Goal: Check status

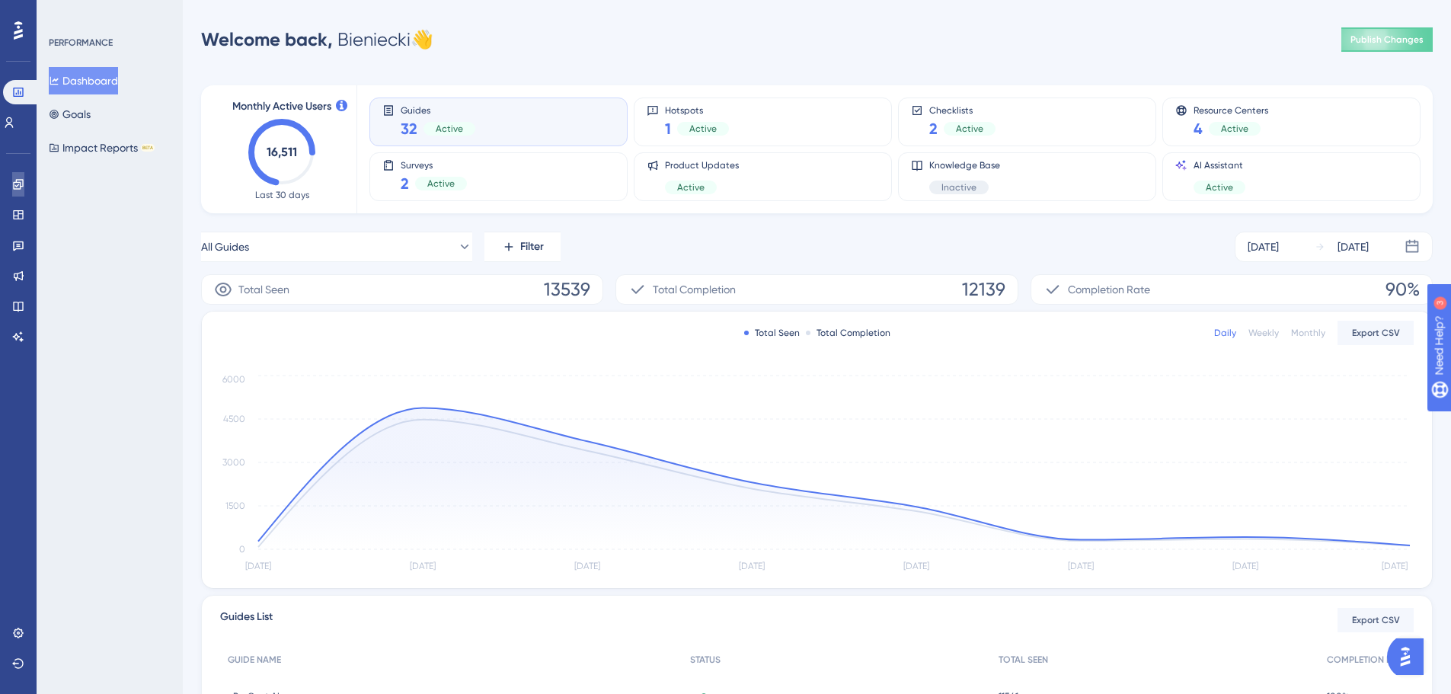
click at [24, 181] on link at bounding box center [18, 184] width 12 height 24
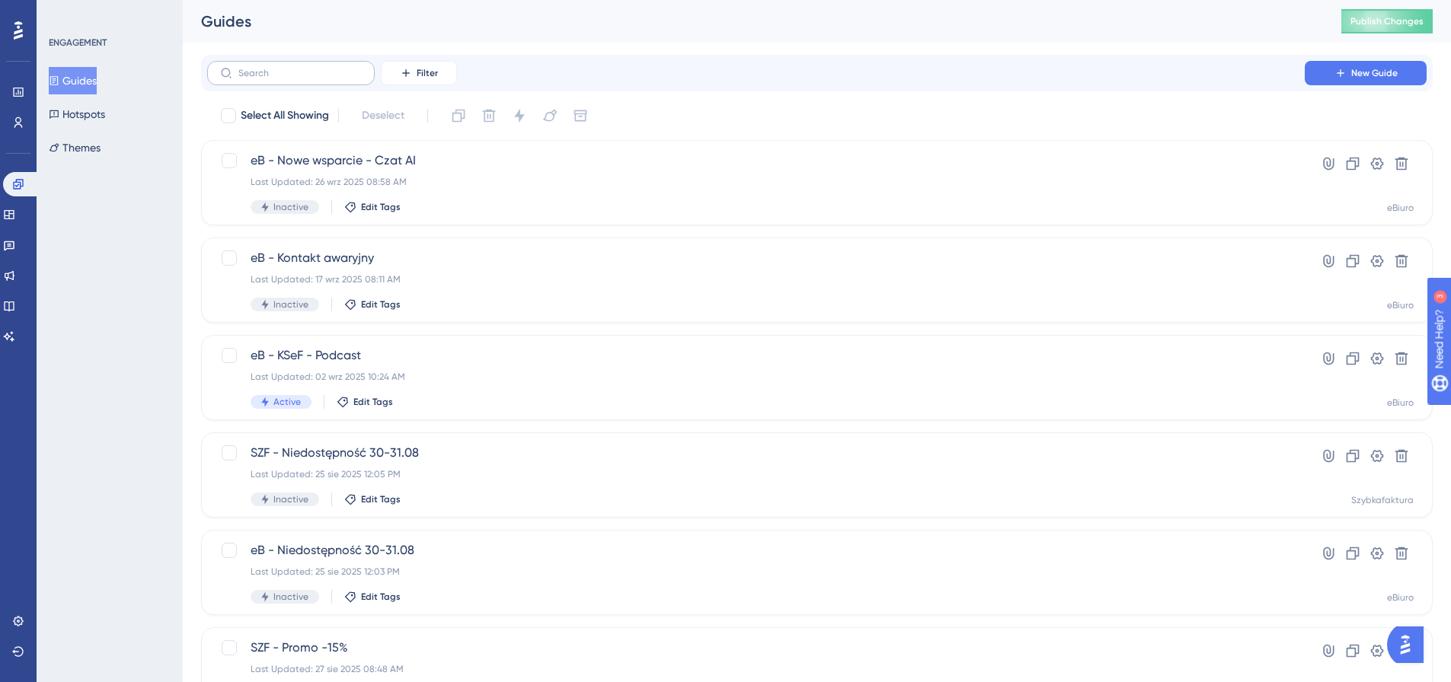
click at [330, 78] on label at bounding box center [291, 73] width 168 height 24
click at [330, 78] on input "text" at bounding box center [299, 73] width 123 height 11
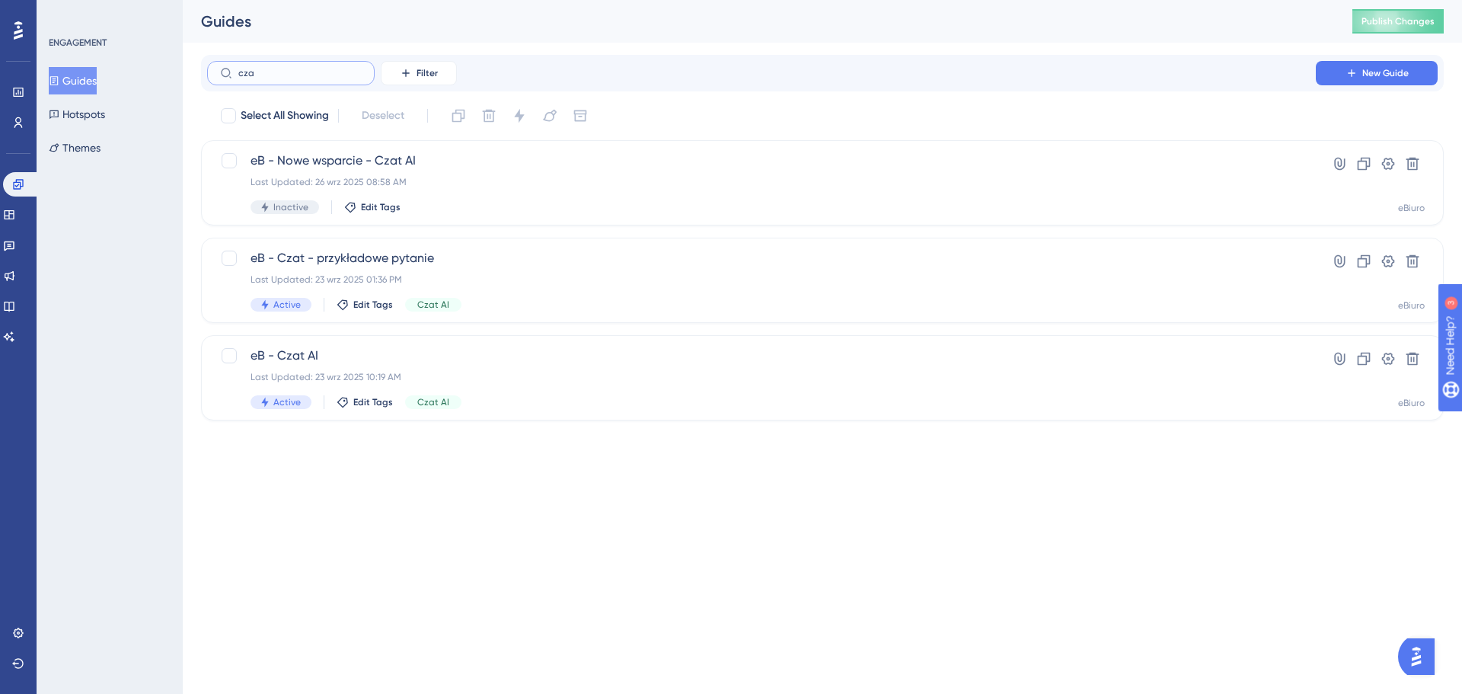
type input "czat"
click at [420, 356] on span "eB - Czat AI" at bounding box center [762, 355] width 1022 height 18
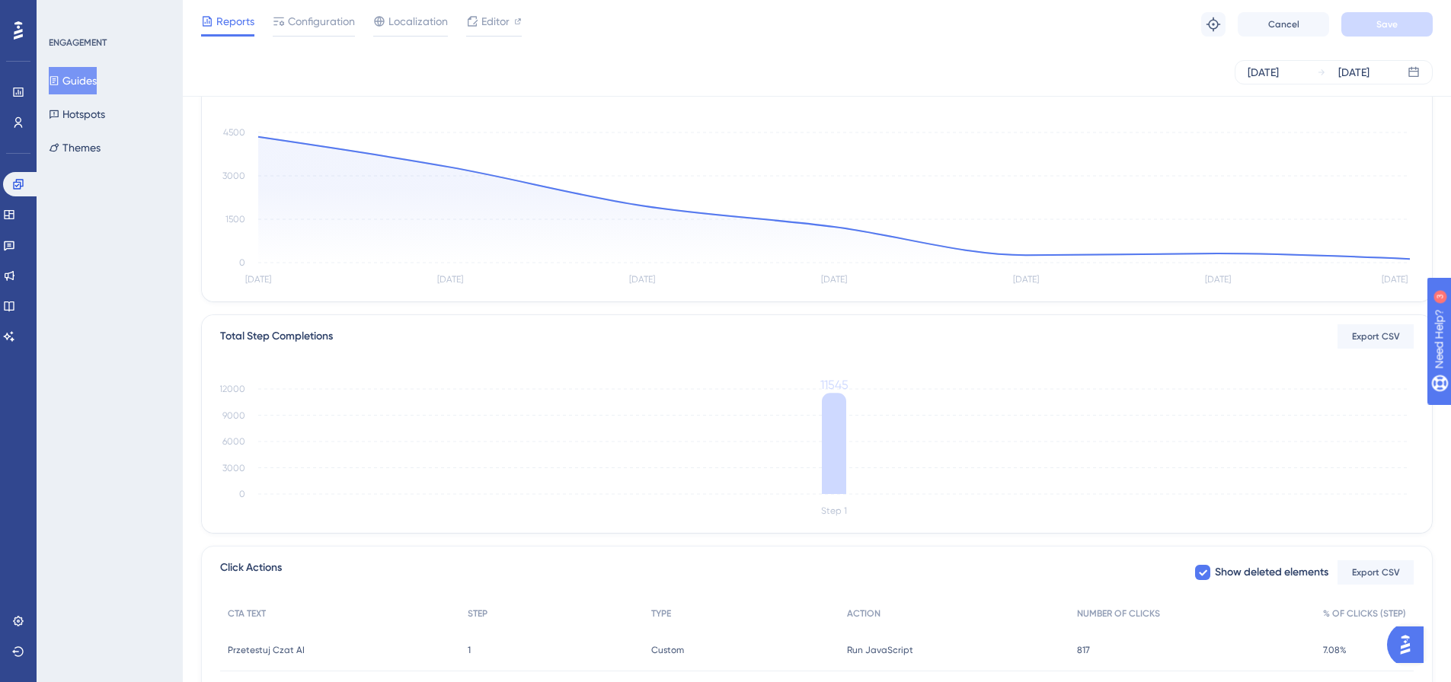
scroll to position [283, 0]
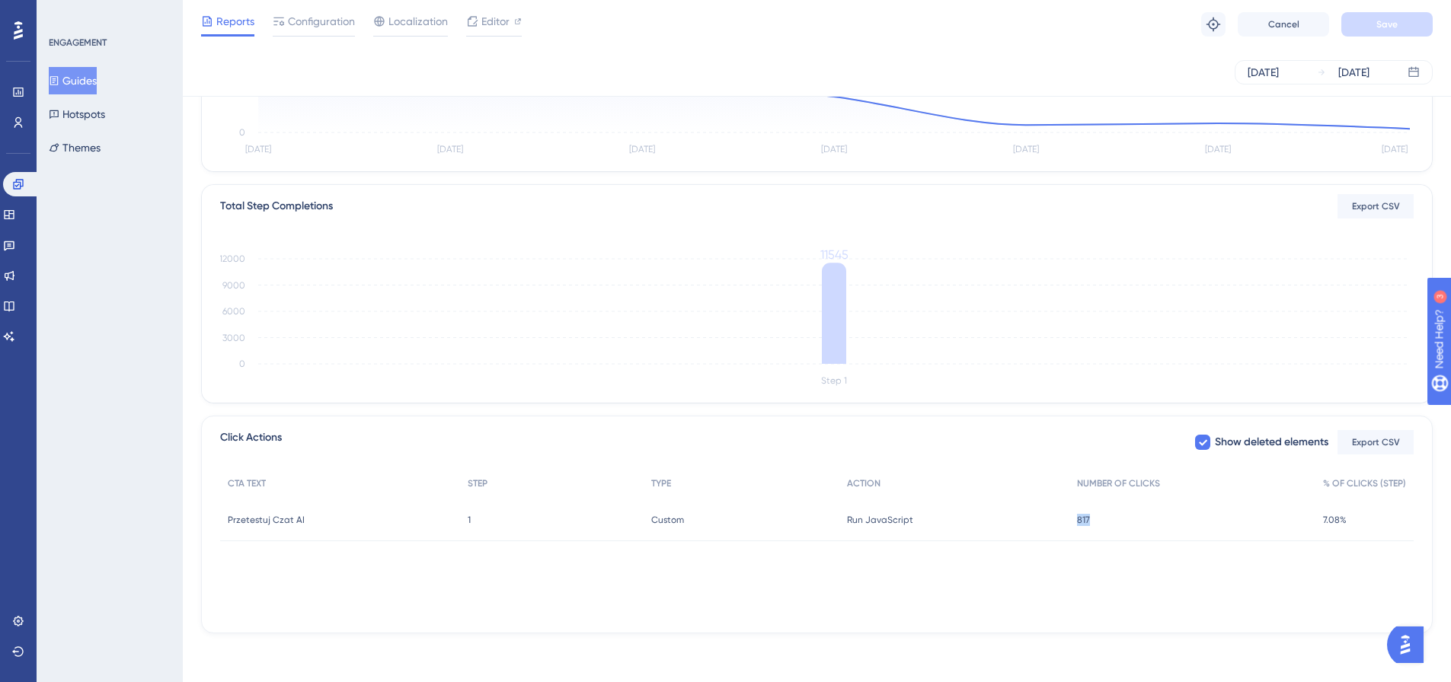
click at [1145, 528] on div "817 817" at bounding box center [1192, 520] width 246 height 43
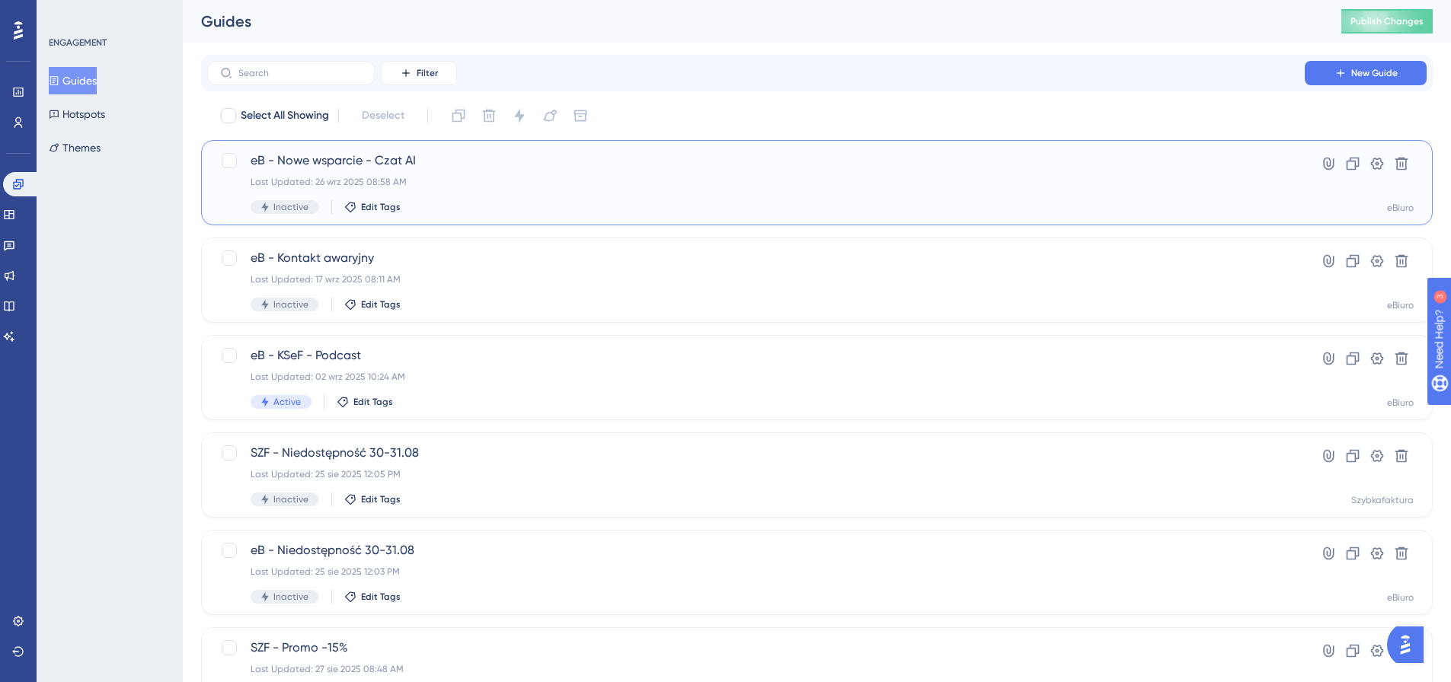
click at [568, 175] on div "eB - Nowe wsparcie - Czat AI Last Updated: 26 wrz 2025 08:58 AM Inactive Edit T…" at bounding box center [756, 183] width 1011 height 62
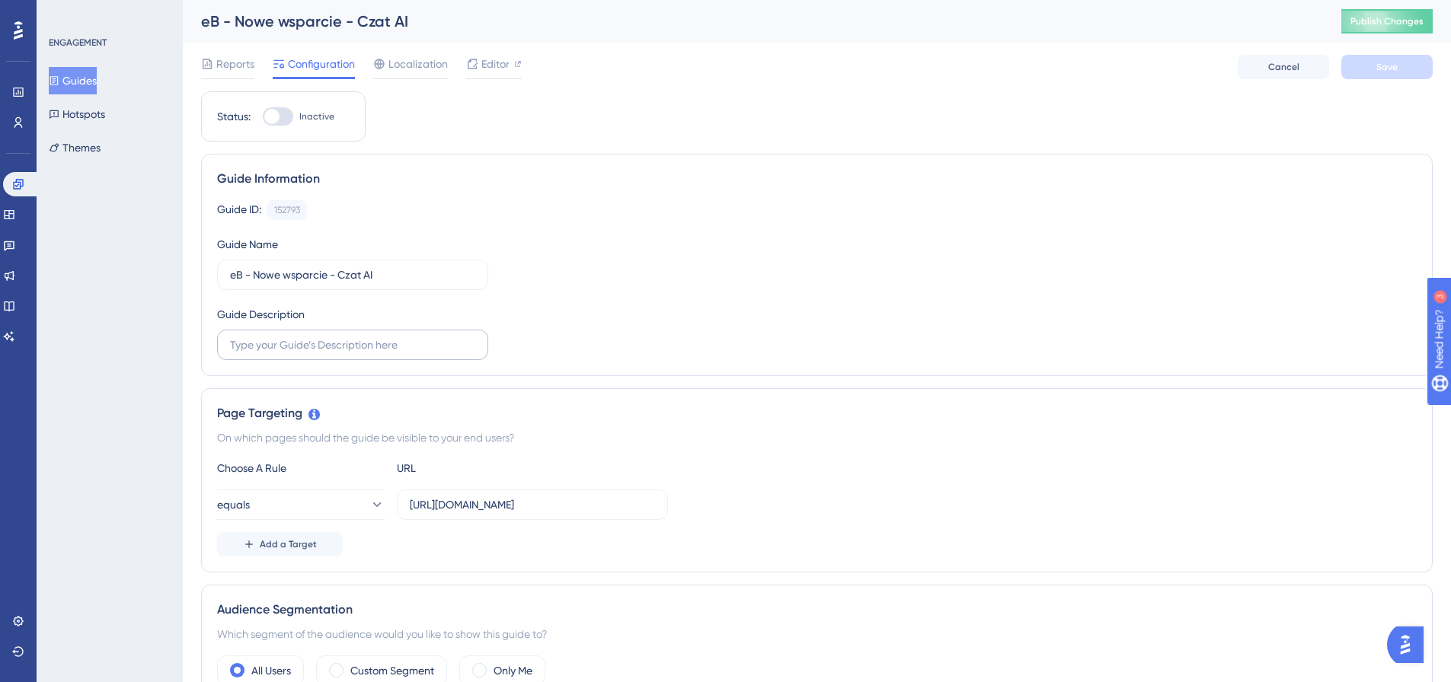
drag, startPoint x: 471, startPoint y: 361, endPoint x: 477, endPoint y: 349, distance: 13.6
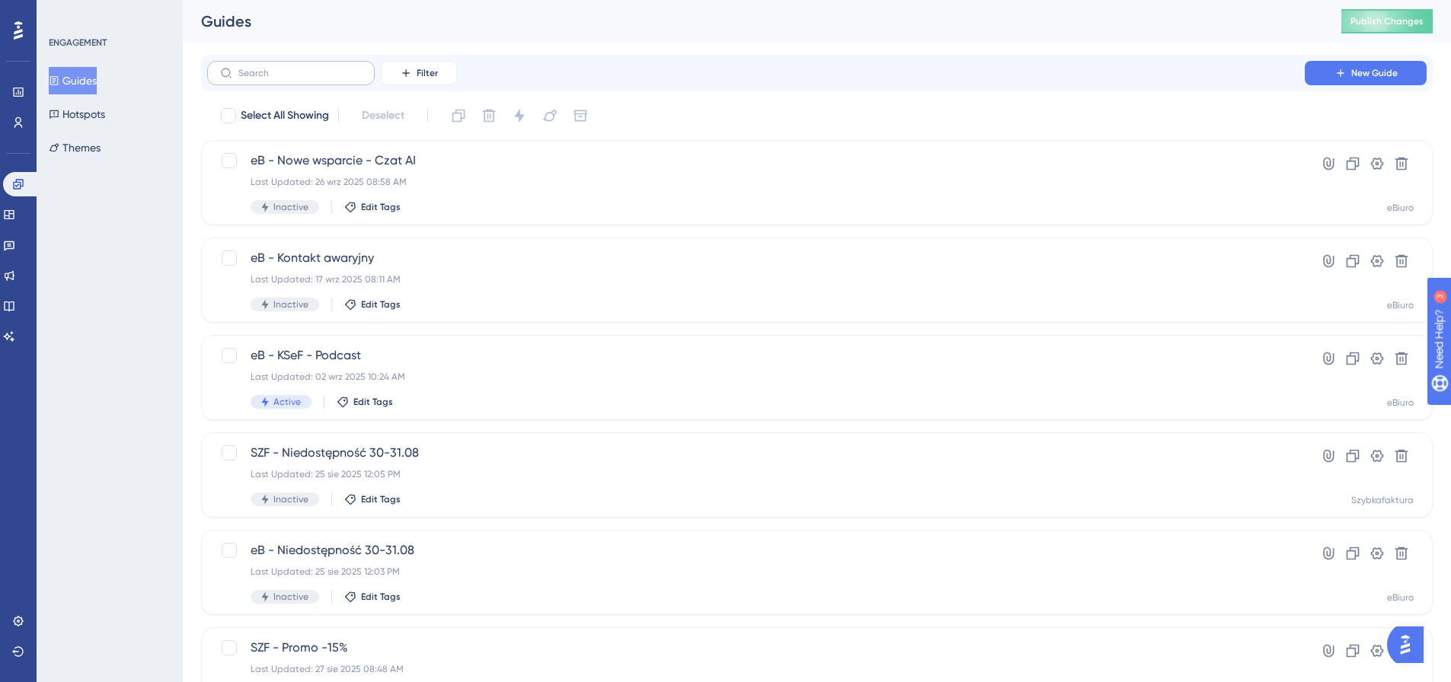
drag, startPoint x: 302, startPoint y: 65, endPoint x: 295, endPoint y: 66, distance: 7.7
click at [302, 65] on label at bounding box center [291, 73] width 168 height 24
click at [302, 68] on input "text" at bounding box center [299, 73] width 123 height 11
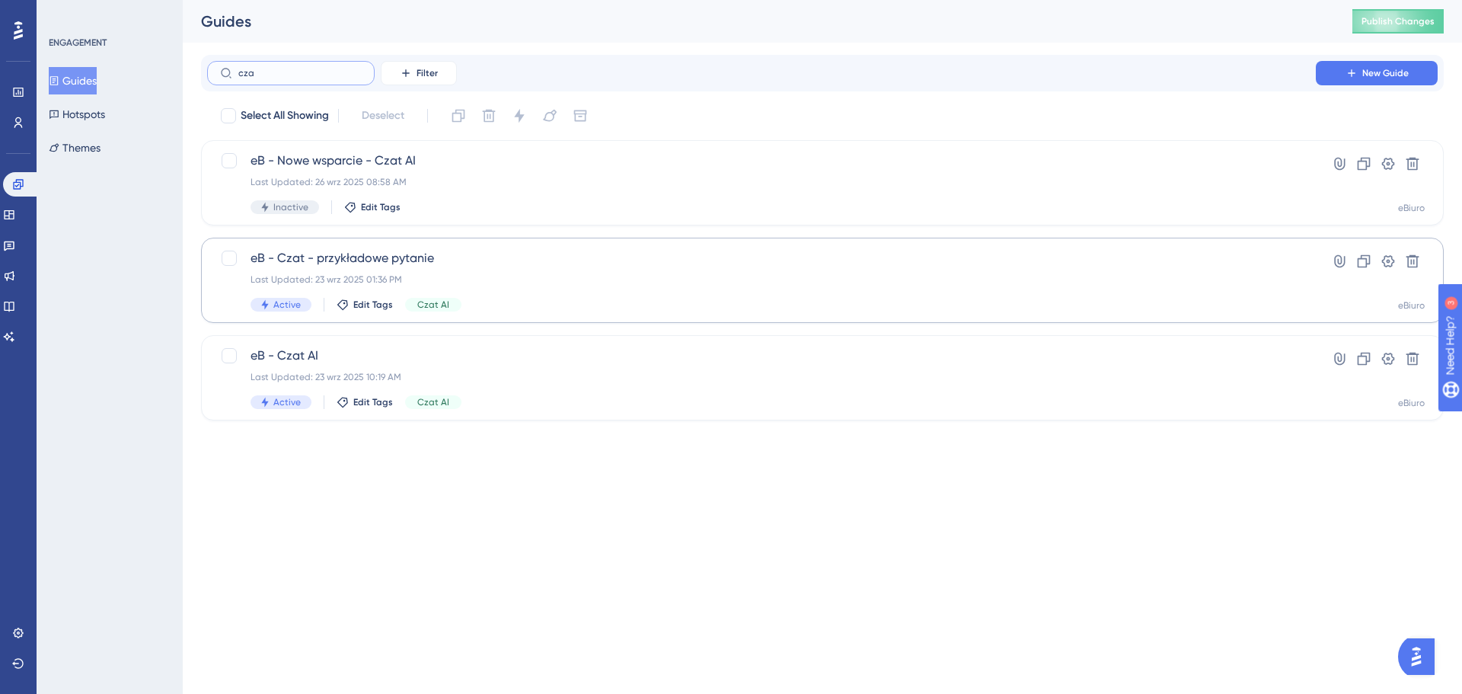
type input "cza"
click at [552, 270] on div "eB - Czat - przykładowe pytanie Last Updated: 23 wrz 2025 01:36 PM Active Edit …" at bounding box center [762, 280] width 1022 height 62
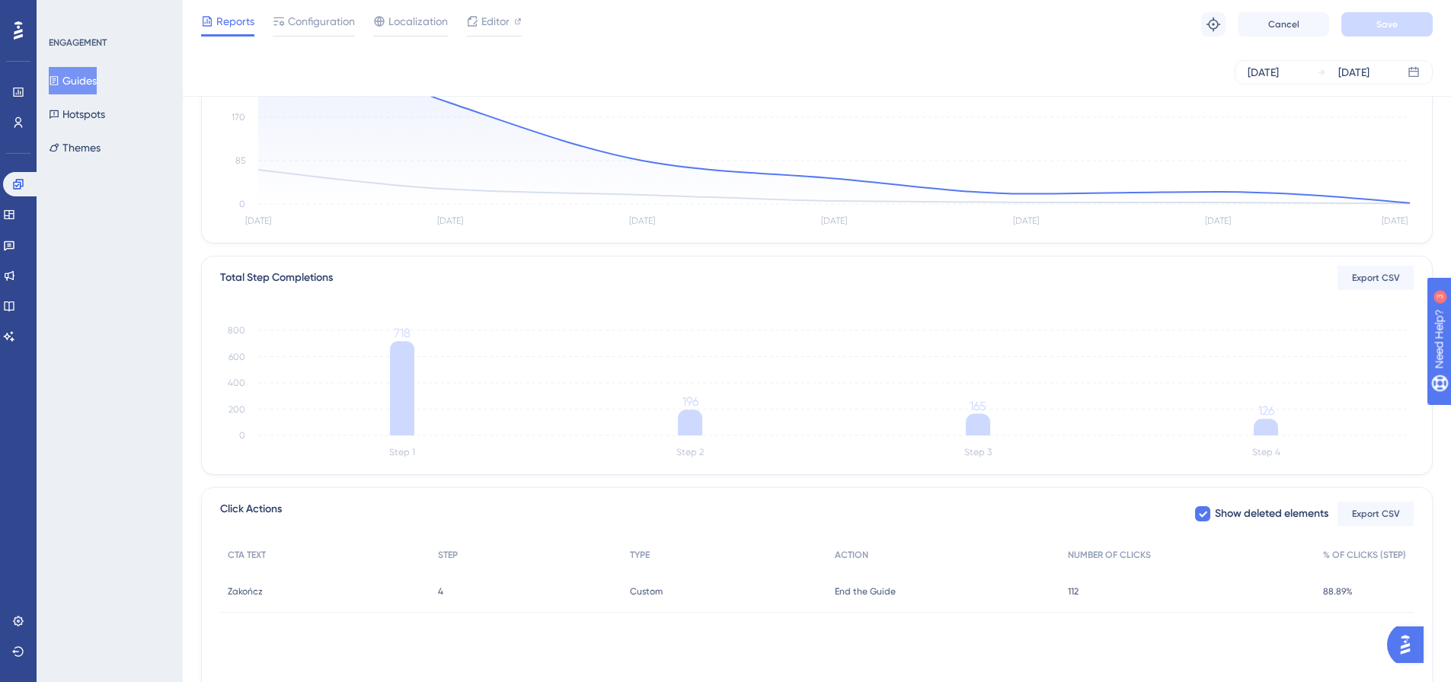
scroll to position [228, 0]
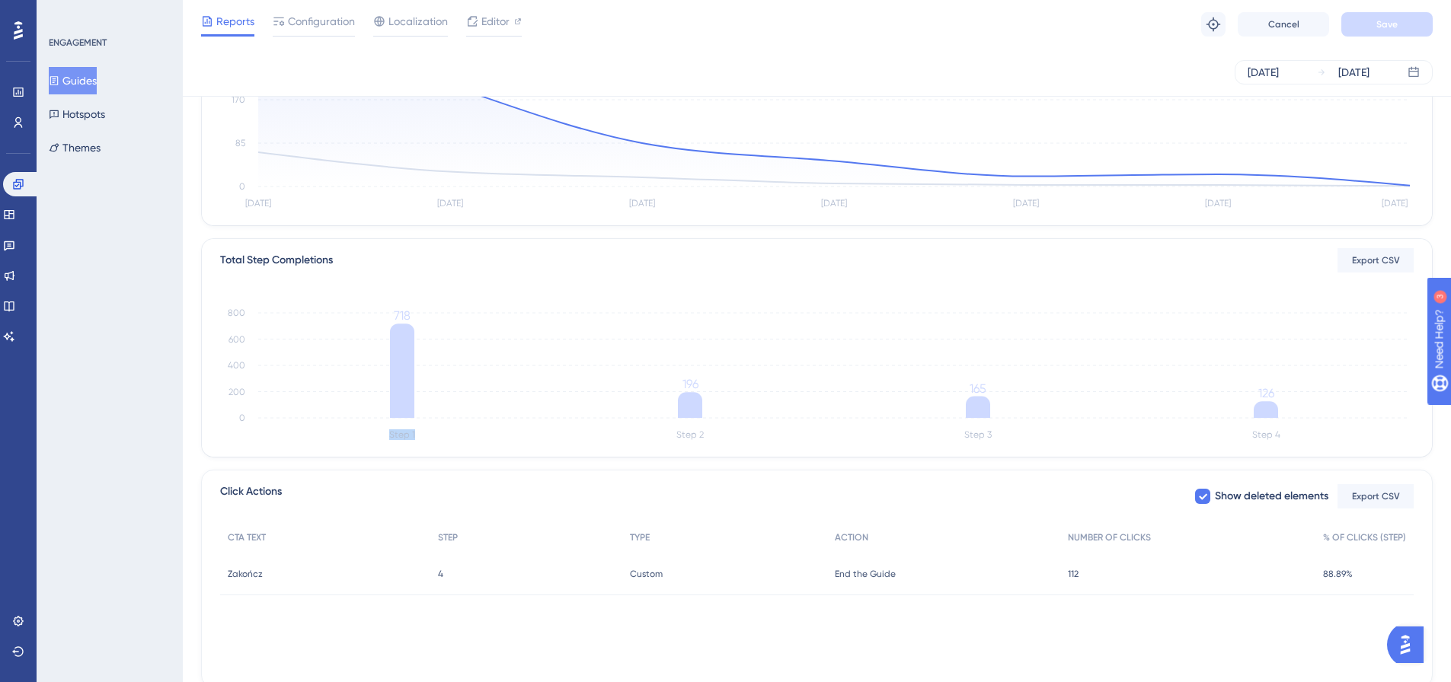
drag, startPoint x: 388, startPoint y: 436, endPoint x: 475, endPoint y: 455, distance: 89.0
click at [475, 455] on div "Total Step Completions Export CSV Step 1 Step 2 Step 3 Step 4 0 200 400 600 800…" at bounding box center [817, 348] width 1230 height 218
